Goal: Task Accomplishment & Management: Use online tool/utility

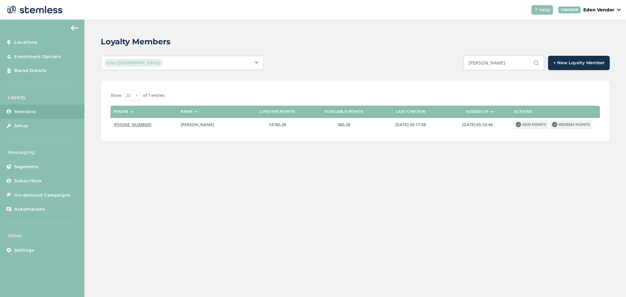
drag, startPoint x: 507, startPoint y: 73, endPoint x: 507, endPoint y: 68, distance: 5.2
click at [507, 71] on div "Loyalty Members Eden (Okmulgee) [PERSON_NAME] + New Loyalty Member Show 20 50 1…" at bounding box center [355, 89] width 542 height 138
click at [502, 62] on input "[PERSON_NAME]" at bounding box center [504, 62] width 81 height 15
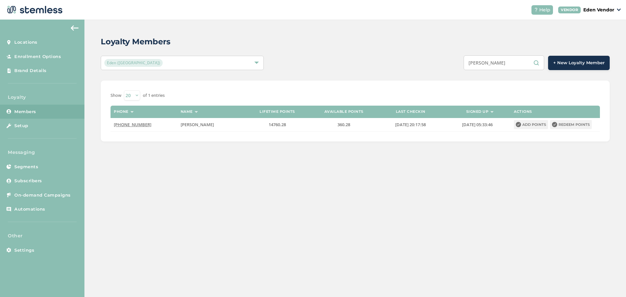
click at [502, 62] on input "[PERSON_NAME]" at bounding box center [504, 62] width 81 height 15
paste input "[PERSON_NAME] [PERSON_NAME]"
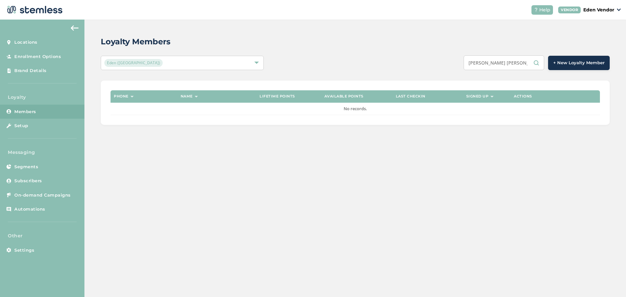
click at [501, 62] on input "[PERSON_NAME] [PERSON_NAME]" at bounding box center [504, 62] width 81 height 15
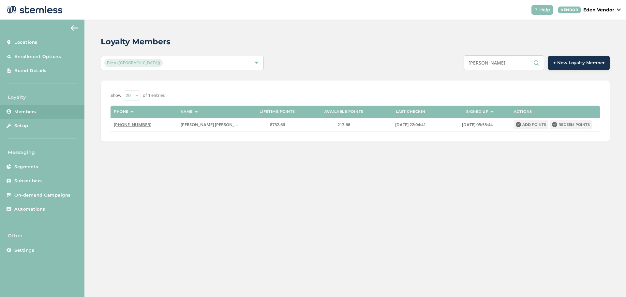
type input "[PERSON_NAME]"
click at [507, 63] on input "[PERSON_NAME]" at bounding box center [504, 62] width 81 height 15
type input "[PERSON_NAME] [PERSON_NAME]"
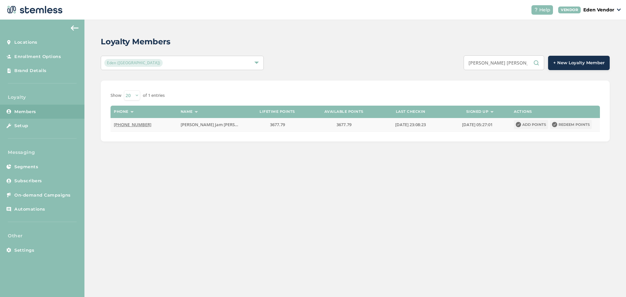
click at [563, 121] on button "Redeem points" at bounding box center [571, 124] width 42 height 9
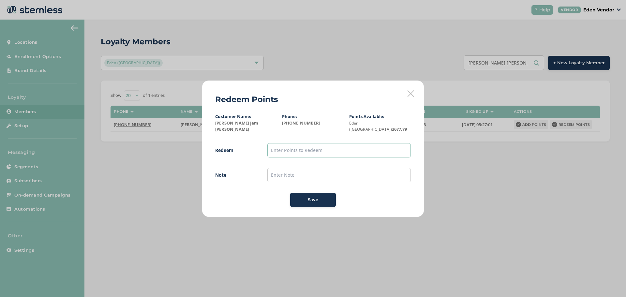
click at [346, 145] on input "text" at bounding box center [339, 150] width 144 height 14
type input "500"
click at [308, 174] on input "text" at bounding box center [339, 175] width 144 height 14
type input "[DATE]"
click at [306, 198] on div "Save" at bounding box center [312, 200] width 35 height 7
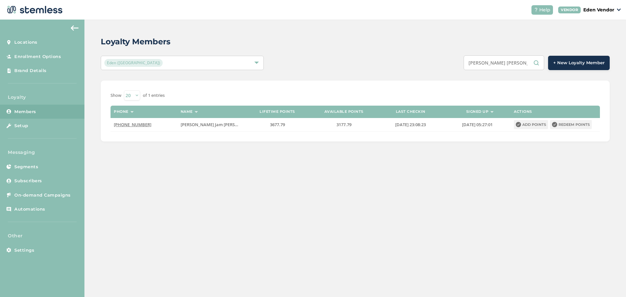
drag, startPoint x: 523, startPoint y: 64, endPoint x: 471, endPoint y: 65, distance: 52.5
click at [471, 65] on input "[PERSON_NAME] [PERSON_NAME]" at bounding box center [504, 62] width 81 height 15
paste input "[PERSON_NAME]"
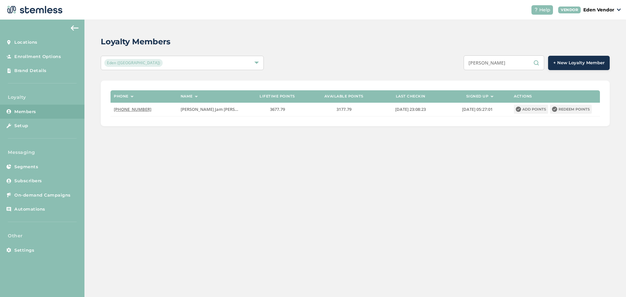
click at [346, 76] on div "Loyalty Members [PERSON_NAME] (Okmulgee) [PERSON_NAME] + New Loyalty Member Pho…" at bounding box center [355, 81] width 542 height 123
click at [539, 66] on input "[PERSON_NAME]" at bounding box center [504, 62] width 81 height 15
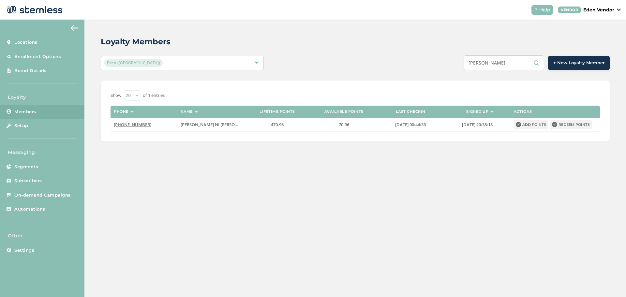
type input "[PERSON_NAME]"
